Goal: Task Accomplishment & Management: Manage account settings

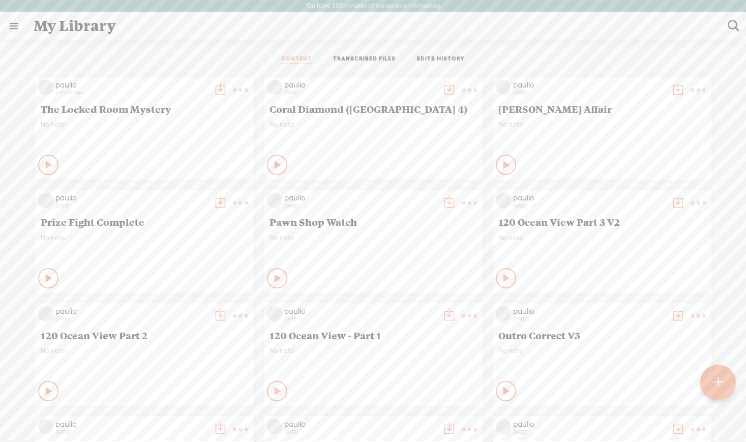
click at [370, 6] on label "You have 360 minutes of transcription remaining." at bounding box center [373, 6] width 136 height 8
click at [12, 26] on link at bounding box center [14, 26] width 26 height 26
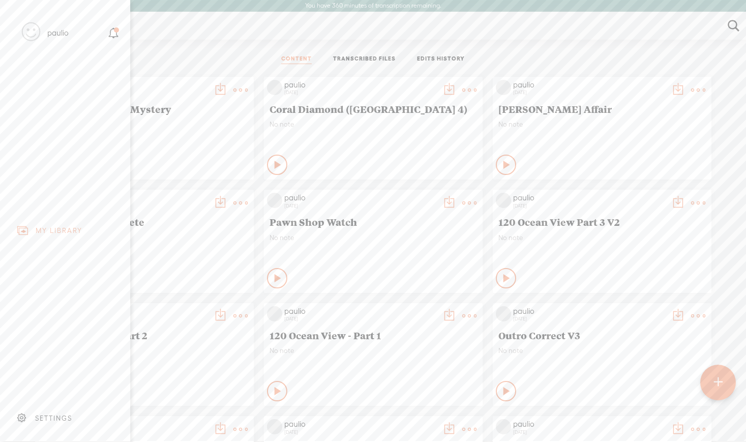
click at [55, 418] on div "SETTINGS" at bounding box center [53, 418] width 37 height 9
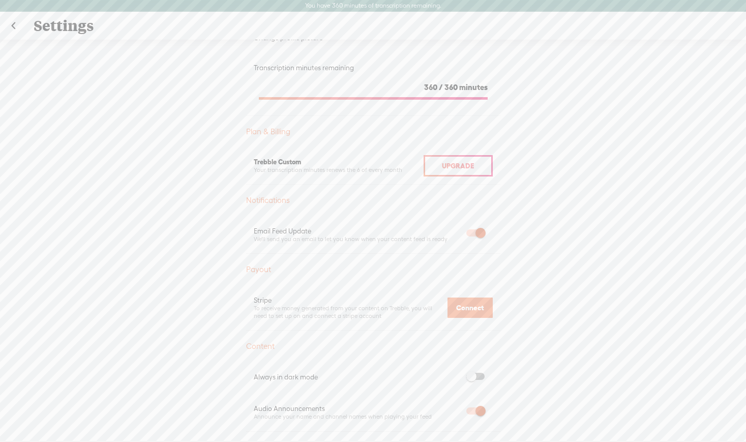
scroll to position [46, 0]
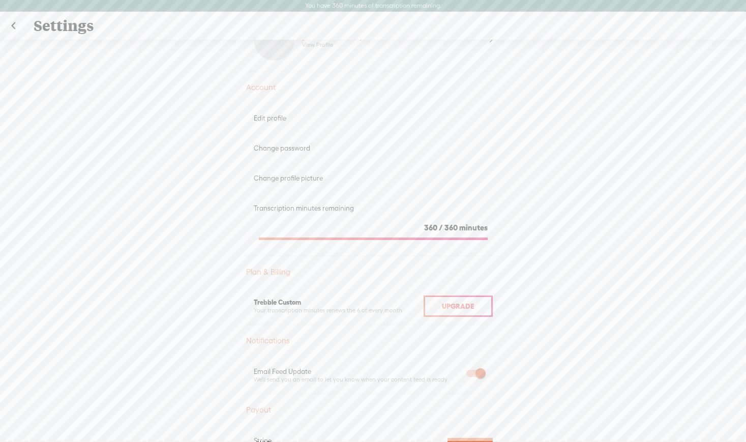
click at [457, 309] on span "Upgrade" at bounding box center [458, 306] width 32 height 8
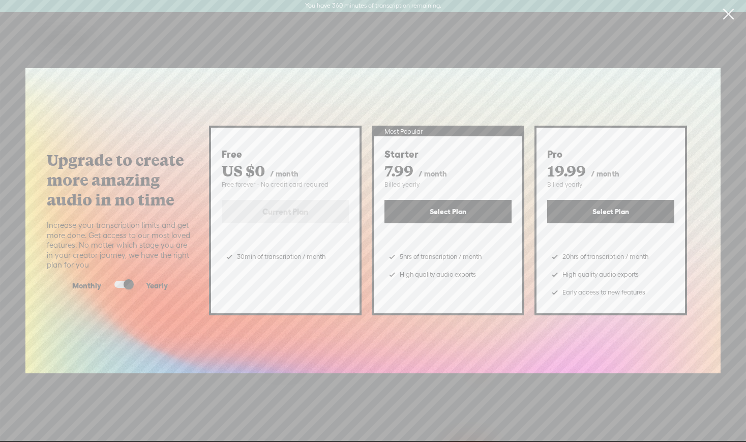
click at [727, 15] on link at bounding box center [727, 14] width 25 height 28
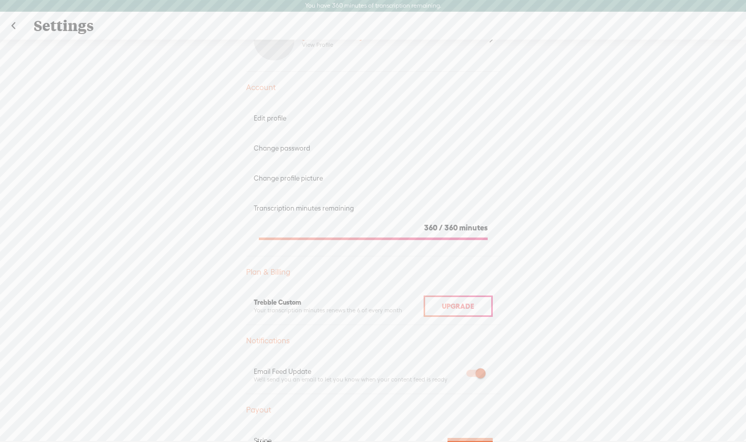
scroll to position [0, 0]
